Goal: Navigation & Orientation: Go to known website

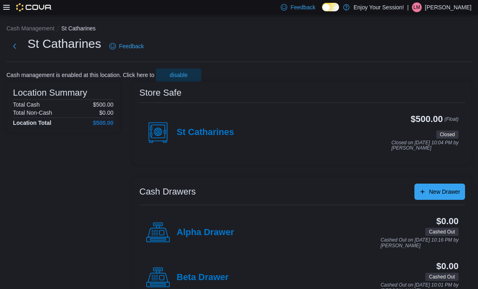
scroll to position [26, 0]
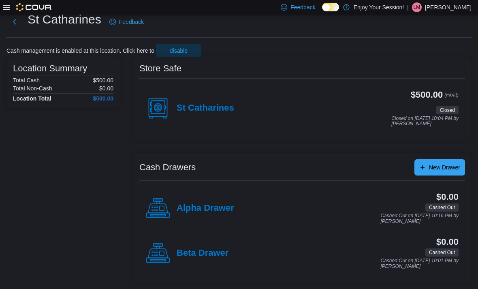
click at [9, 9] on icon at bounding box center [6, 7] width 6 height 6
